Goal: Task Accomplishment & Management: Complete application form

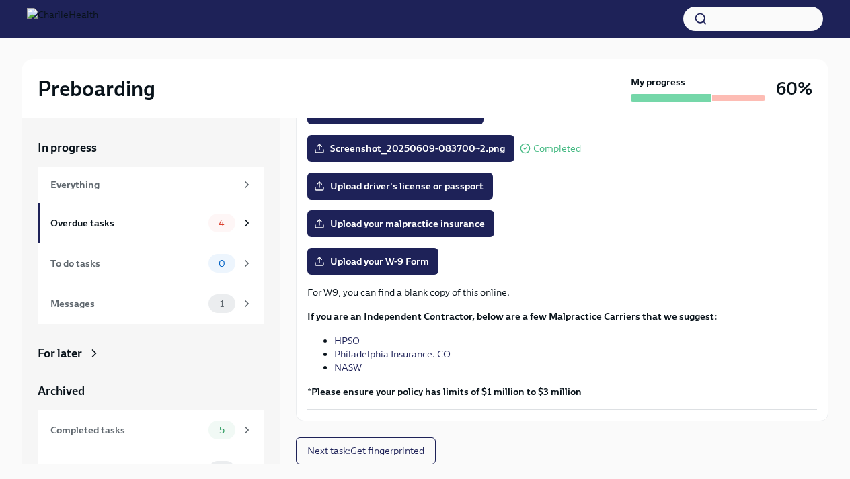
scroll to position [249, 0]
click at [226, 219] on span "4" at bounding box center [221, 224] width 22 height 10
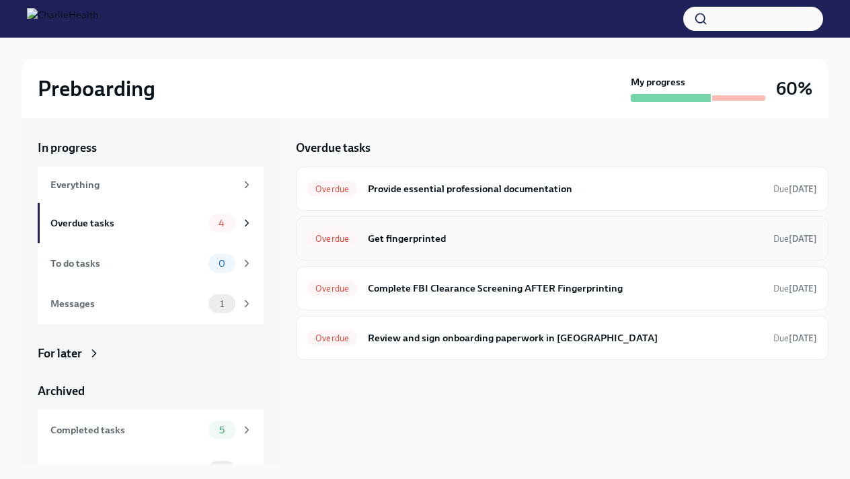
click at [404, 239] on h6 "Get fingerprinted" at bounding box center [565, 238] width 395 height 15
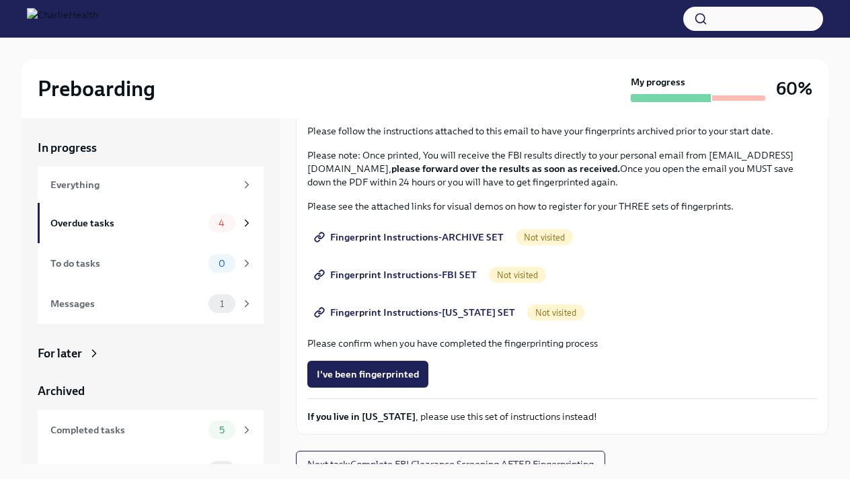
scroll to position [122, 0]
click at [404, 239] on span "Fingerprint Instructions-ARCHIVE SET" at bounding box center [410, 237] width 187 height 13
click at [223, 228] on span "4" at bounding box center [221, 224] width 22 height 10
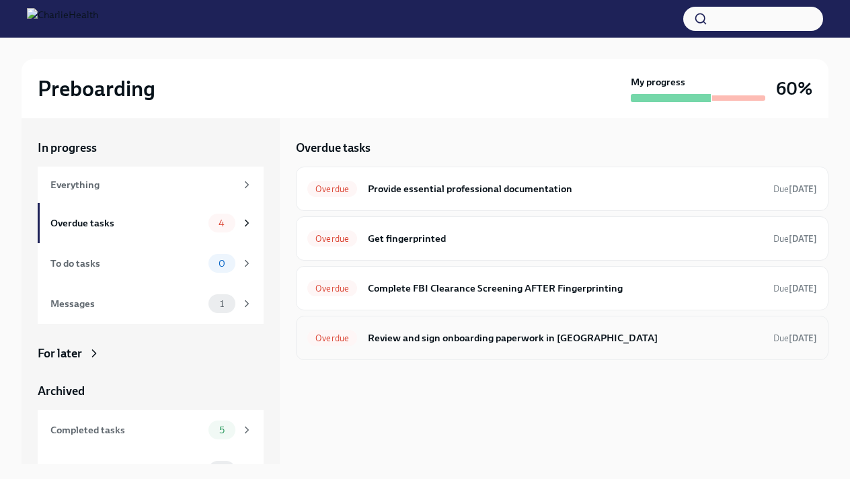
click at [406, 344] on h6 "Review and sign onboarding paperwork in [GEOGRAPHIC_DATA]" at bounding box center [565, 338] width 395 height 15
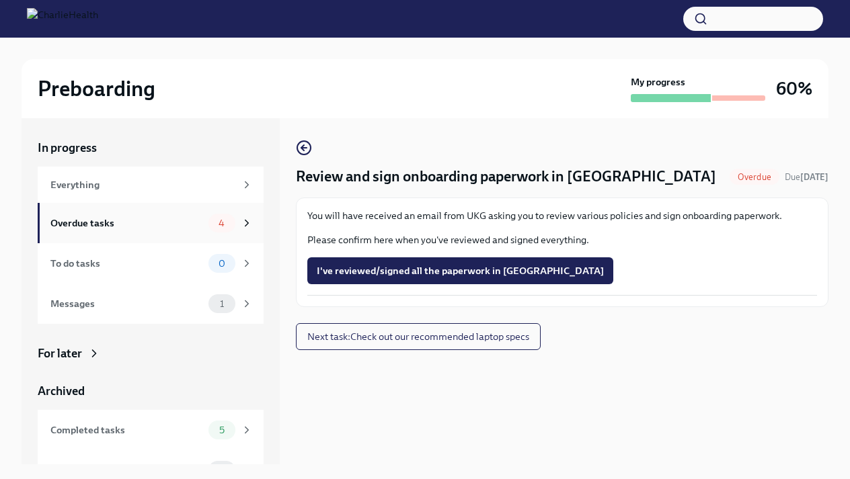
click at [163, 223] on div "Overdue tasks" at bounding box center [126, 223] width 153 height 15
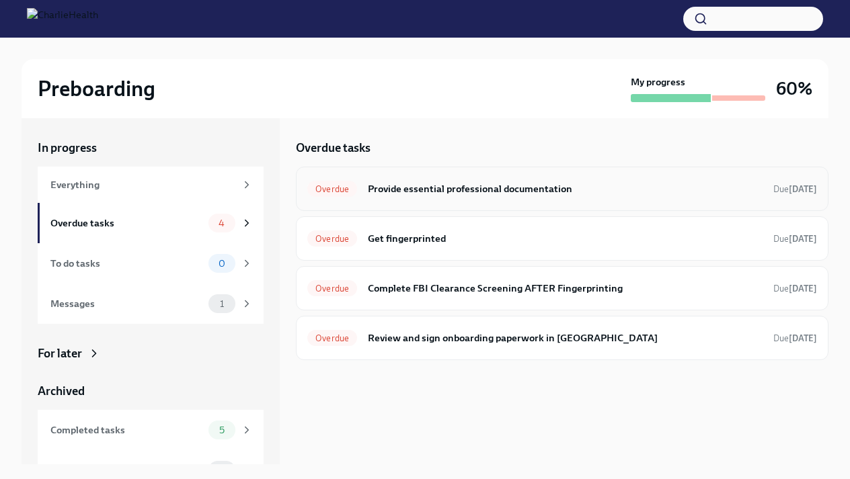
click at [414, 191] on h6 "Provide essential professional documentation" at bounding box center [565, 189] width 395 height 15
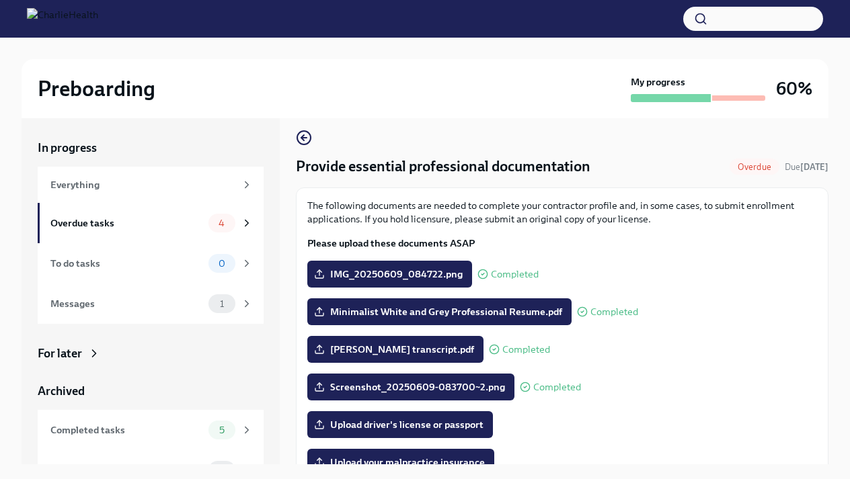
scroll to position [13, 0]
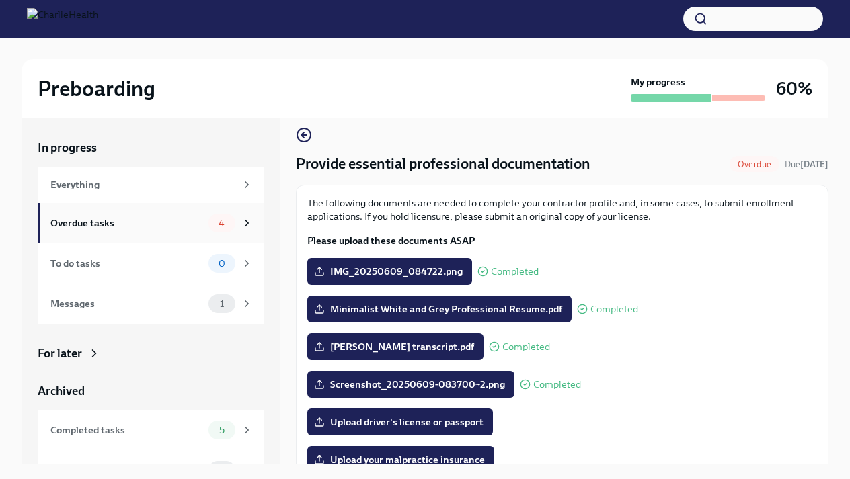
click at [164, 228] on div "Overdue tasks" at bounding box center [126, 223] width 153 height 15
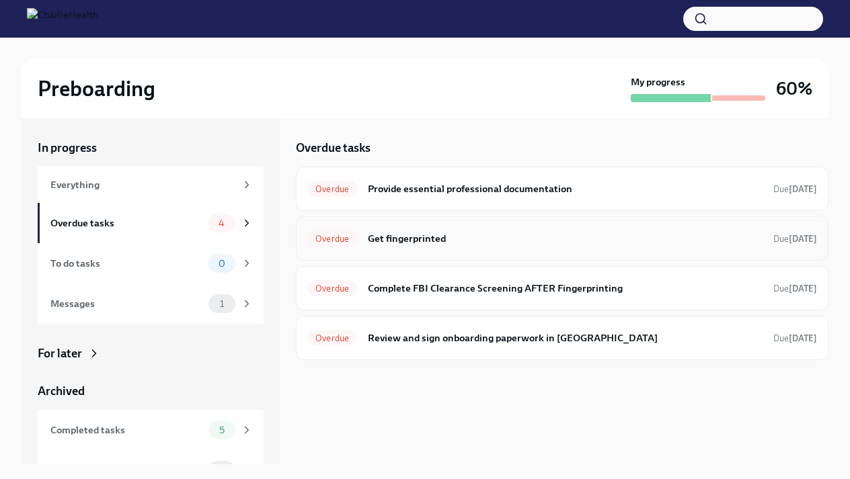
click at [391, 245] on h6 "Get fingerprinted" at bounding box center [565, 238] width 395 height 15
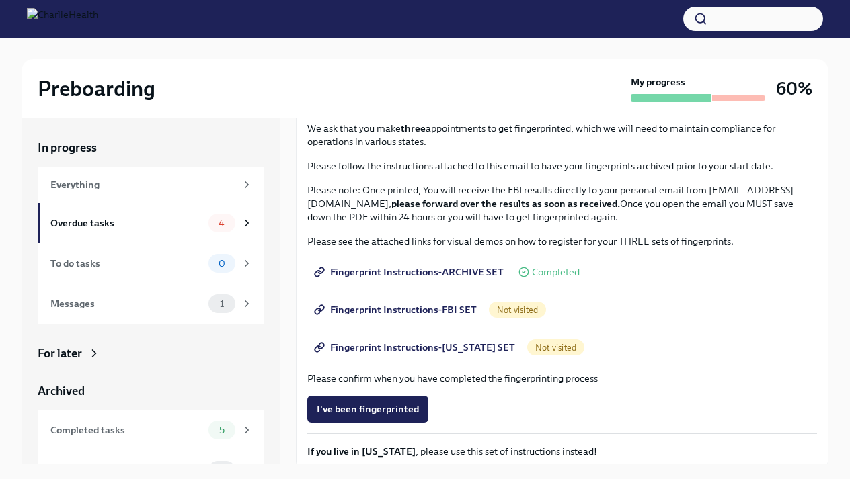
scroll to position [90, 0]
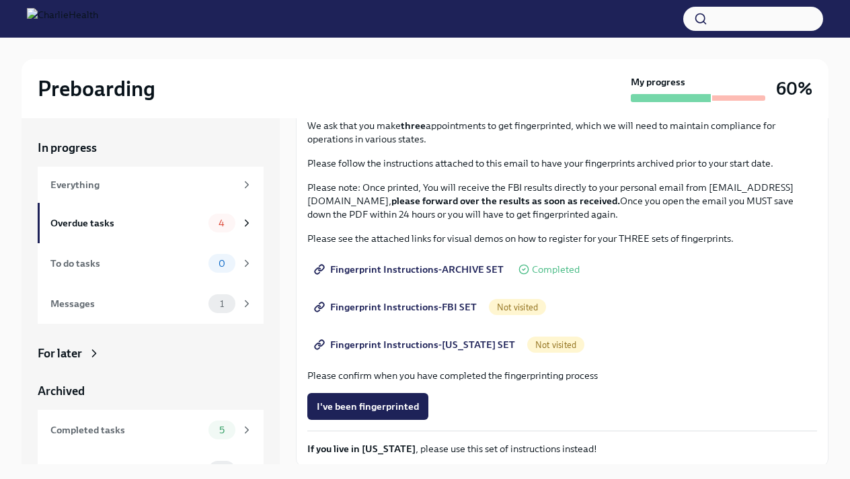
click at [389, 268] on span "Fingerprint Instructions-ARCHIVE SET" at bounding box center [410, 269] width 187 height 13
click at [425, 266] on span "Fingerprint Instructions-ARCHIVE SET" at bounding box center [410, 269] width 187 height 13
